Goal: Task Accomplishment & Management: Use online tool/utility

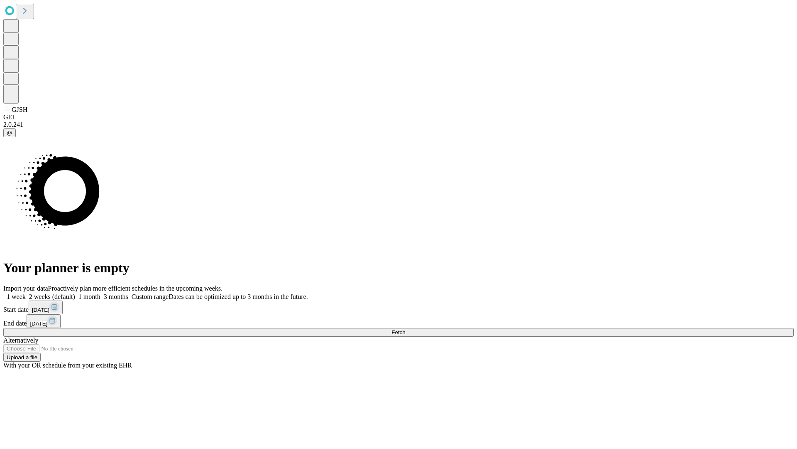
click at [405, 329] on span "Fetch" at bounding box center [399, 332] width 14 height 6
